Goal: Task Accomplishment & Management: Manage account settings

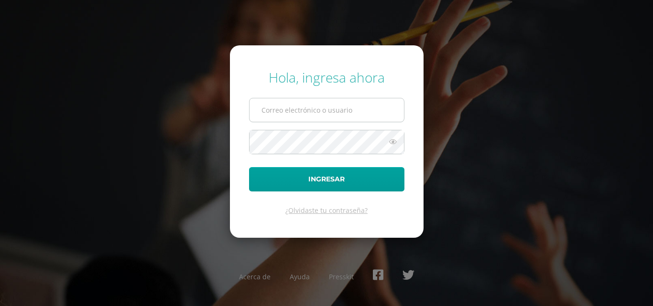
click at [301, 106] on input "text" at bounding box center [327, 109] width 154 height 23
type input "2020"
click at [296, 102] on input "2020" at bounding box center [327, 109] width 154 height 23
type input "2024022@fatima.edoo.oi"
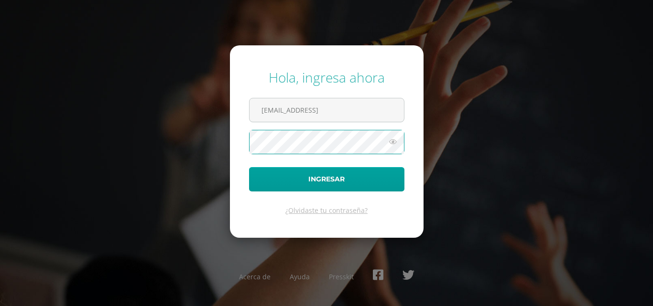
click at [249, 167] on button "Ingresar" at bounding box center [326, 179] width 155 height 24
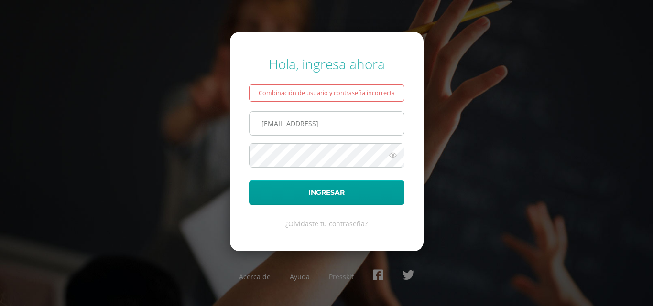
click at [338, 121] on input "[EMAIL_ADDRESS]" at bounding box center [327, 123] width 154 height 23
click at [347, 126] on input "2024022@fatima.edoo.i" at bounding box center [327, 123] width 154 height 23
type input "2024022@fatima.edoo.gt"
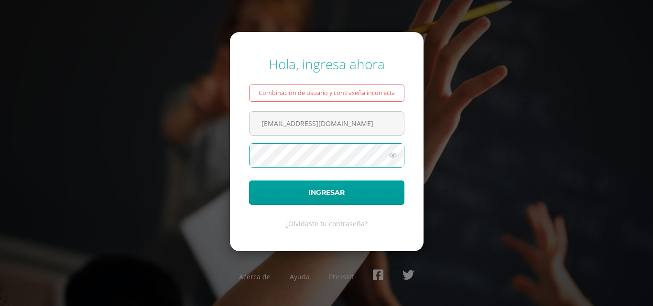
click at [249, 181] on button "Ingresar" at bounding box center [326, 193] width 155 height 24
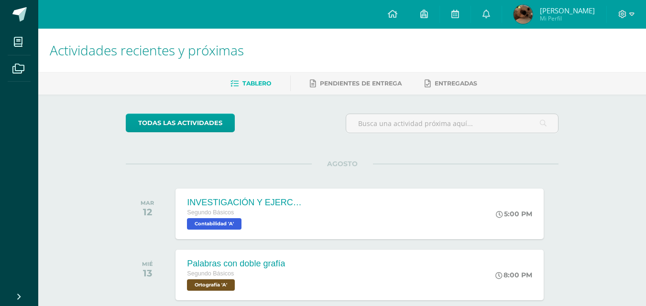
scroll to position [268, 0]
